Goal: Navigation & Orientation: Find specific page/section

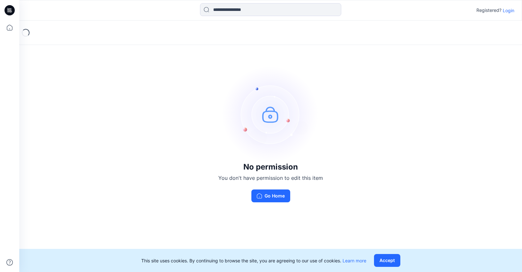
click at [504, 10] on p "Login" at bounding box center [508, 10] width 12 height 7
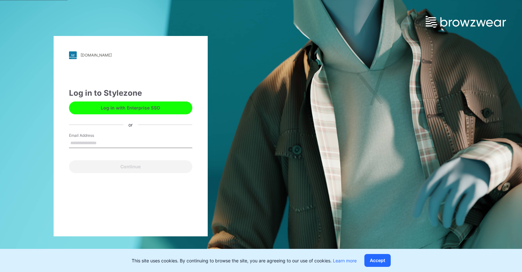
click at [142, 137] on div "Email Address" at bounding box center [130, 141] width 123 height 19
click at [117, 147] on input "Email Address" at bounding box center [130, 143] width 123 height 10
type input "**********"
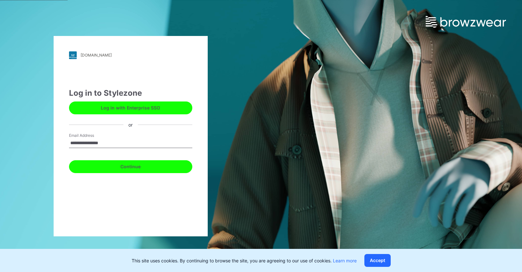
click at [123, 163] on button "Continue" at bounding box center [130, 166] width 123 height 13
click at [141, 166] on button "Continue" at bounding box center [130, 166] width 123 height 13
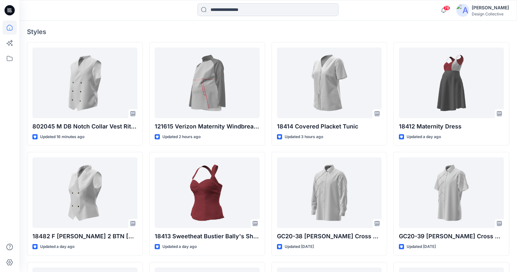
scroll to position [160, 0]
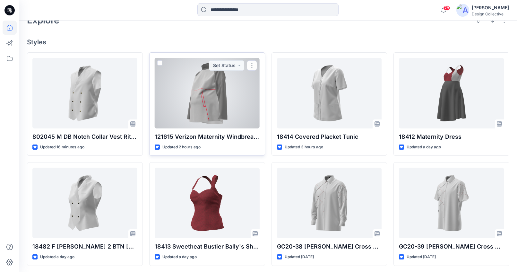
click at [219, 90] on div at bounding box center [207, 93] width 105 height 71
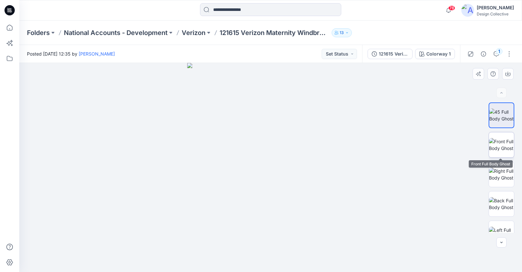
click at [507, 139] on img at bounding box center [501, 144] width 25 height 13
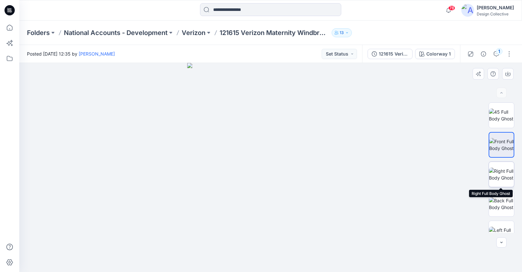
click at [506, 177] on img at bounding box center [501, 173] width 25 height 13
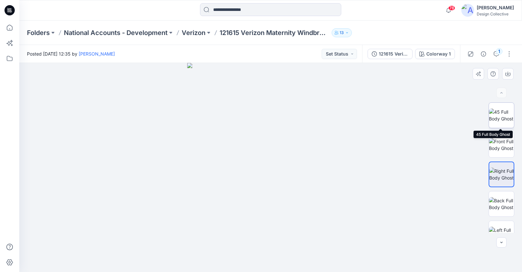
click at [504, 122] on img at bounding box center [501, 114] width 25 height 13
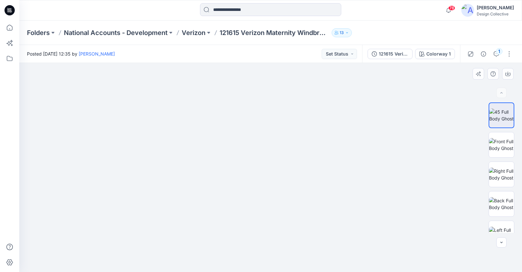
click at [264, 117] on img at bounding box center [270, 121] width 313 height 300
click at [410, 114] on img at bounding box center [270, 112] width 343 height 319
drag, startPoint x: 377, startPoint y: 197, endPoint x: 371, endPoint y: 168, distance: 29.8
click at [371, 168] on img at bounding box center [270, 142] width 343 height 257
click at [291, 153] on img at bounding box center [270, 142] width 343 height 257
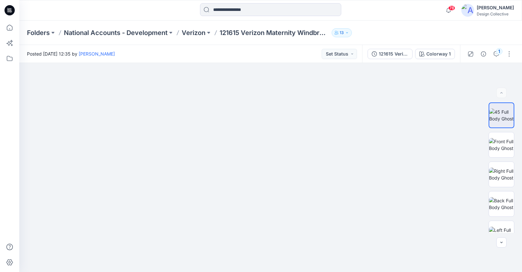
click at [448, 20] on div "78 Notifications [PERSON_NAME] shared 802045 M DB Notch Collar Vest Ritz Carlto…" at bounding box center [270, 10] width 502 height 21
